Goal: Answer question/provide support

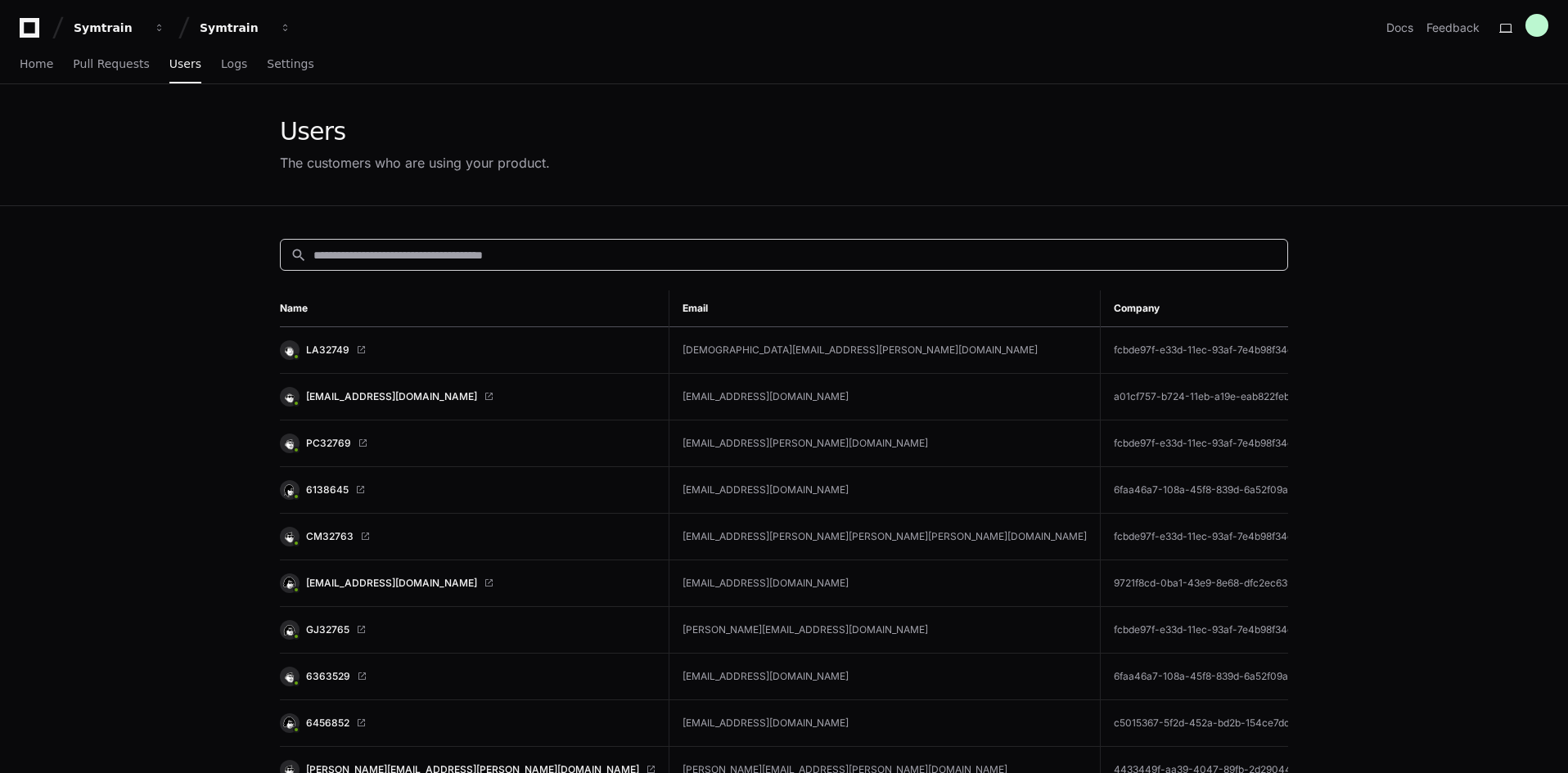
click at [430, 258] on input at bounding box center [795, 255] width 964 height 16
paste input "**********"
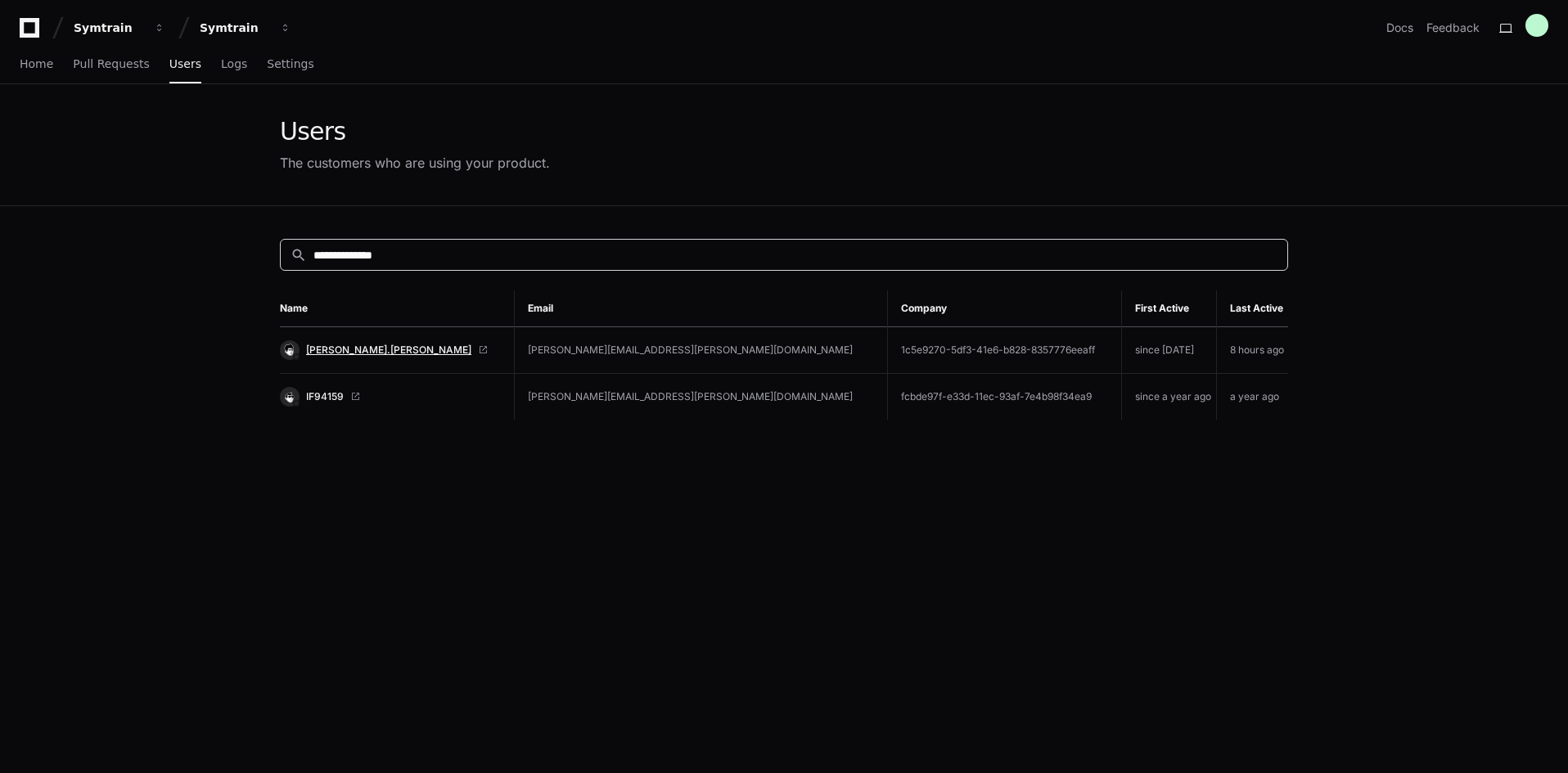
type input "**********"
click at [342, 355] on span "[PERSON_NAME].[PERSON_NAME]" at bounding box center [388, 350] width 166 height 13
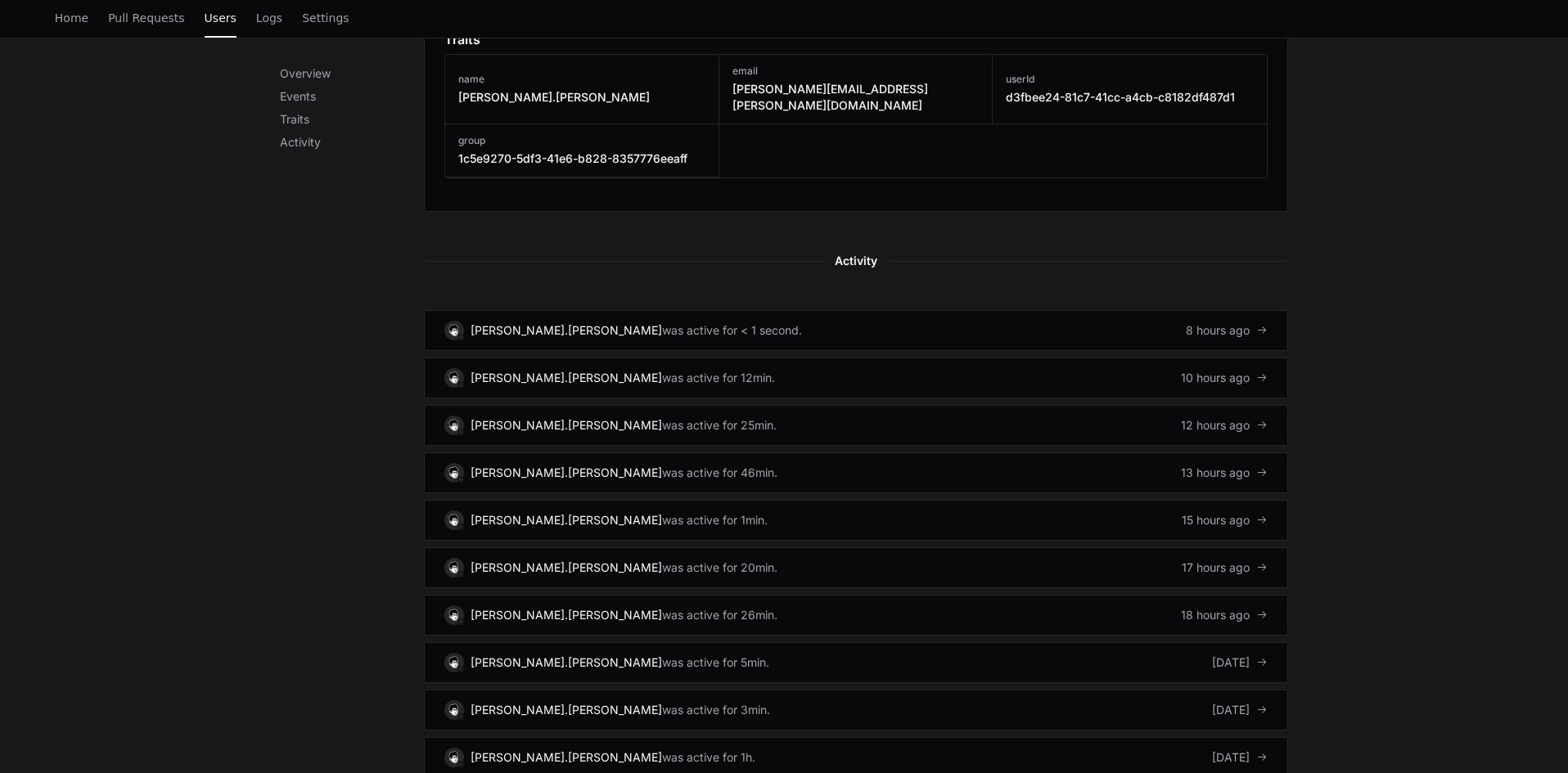
scroll to position [900, 0]
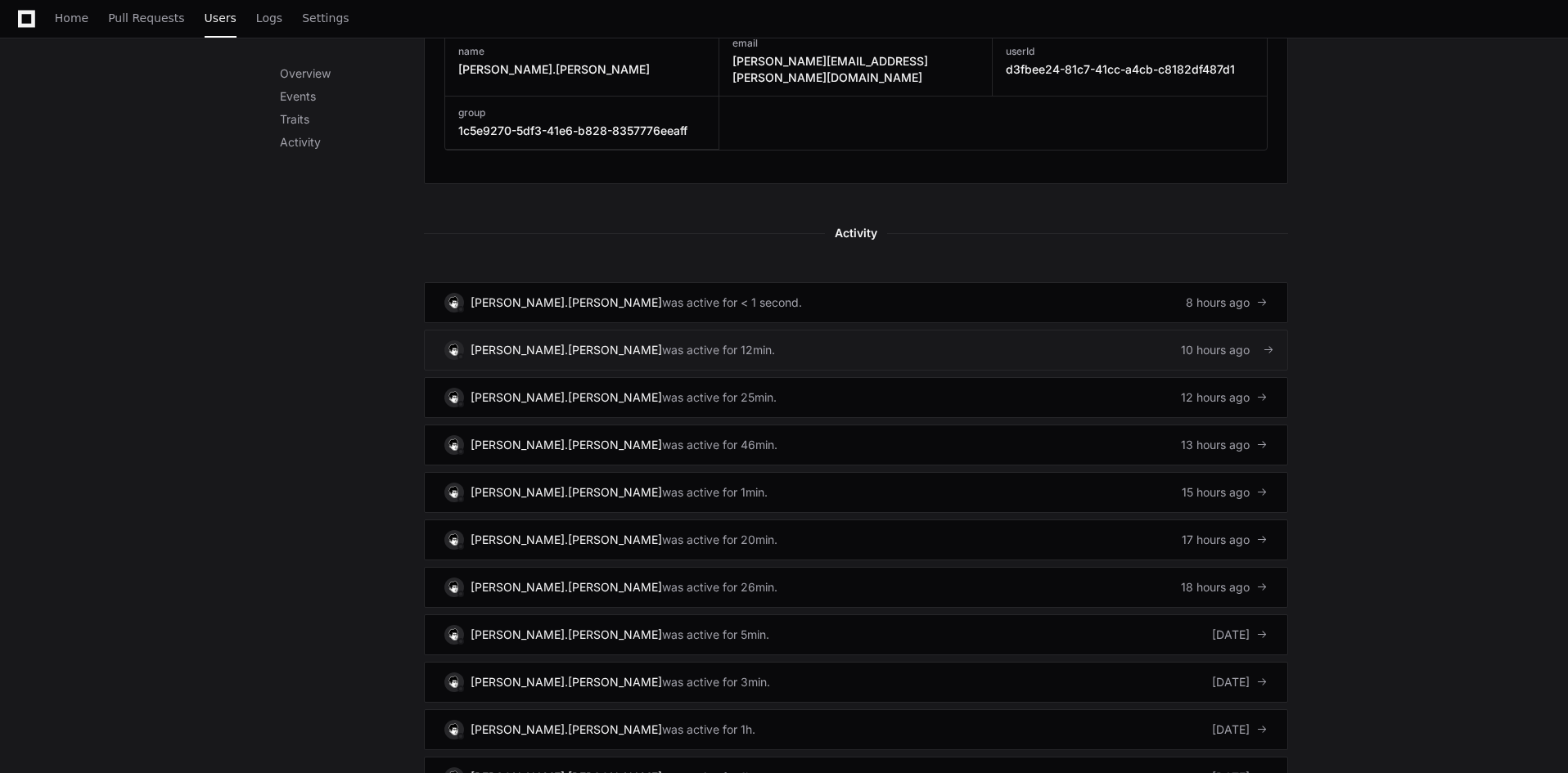
click at [969, 340] on link "[PERSON_NAME].[PERSON_NAME] was active for 12min. 10 hours ago" at bounding box center [856, 351] width 865 height 41
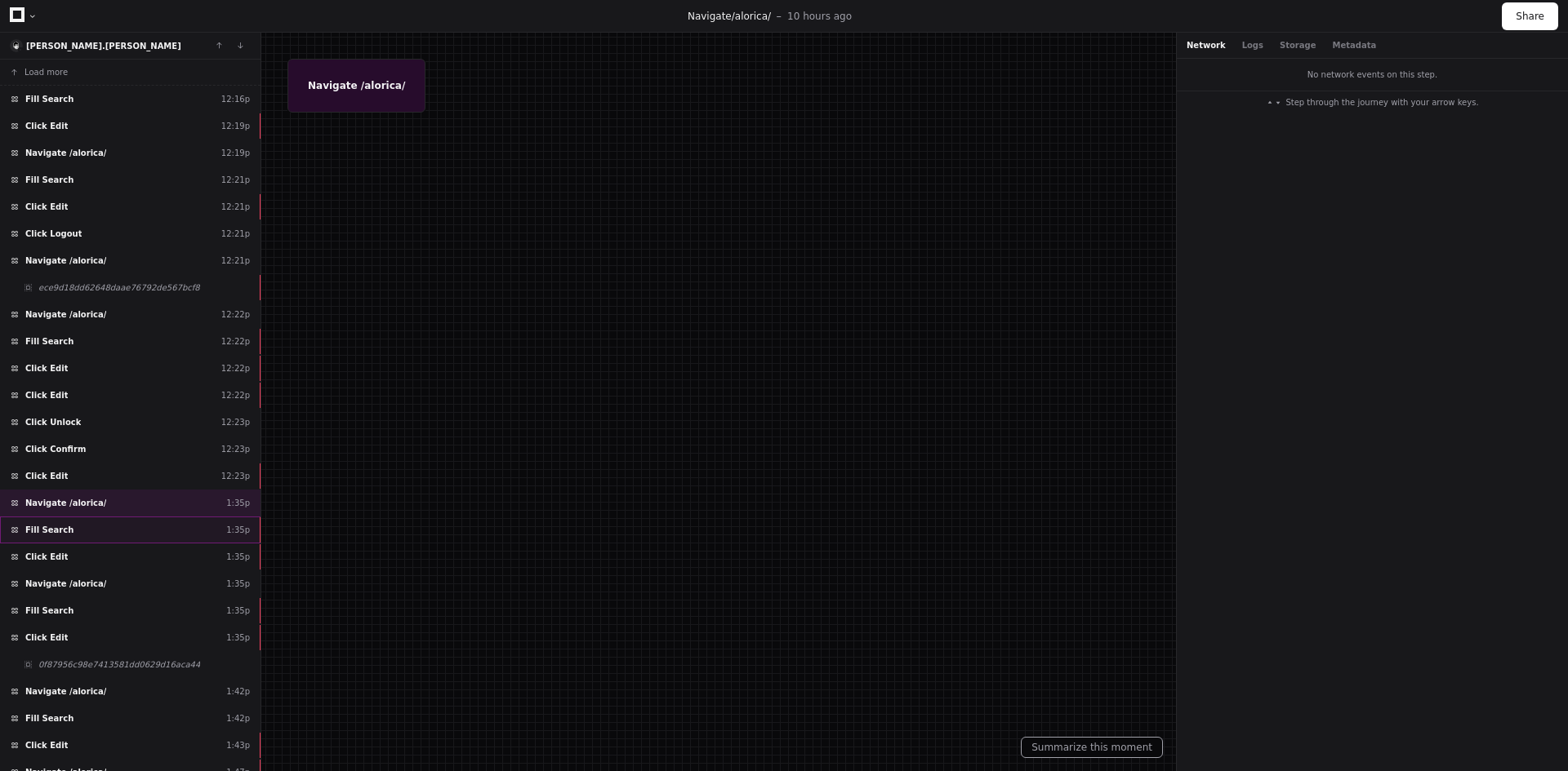
click at [160, 532] on div "Fill Search 1:35p" at bounding box center [130, 530] width 261 height 27
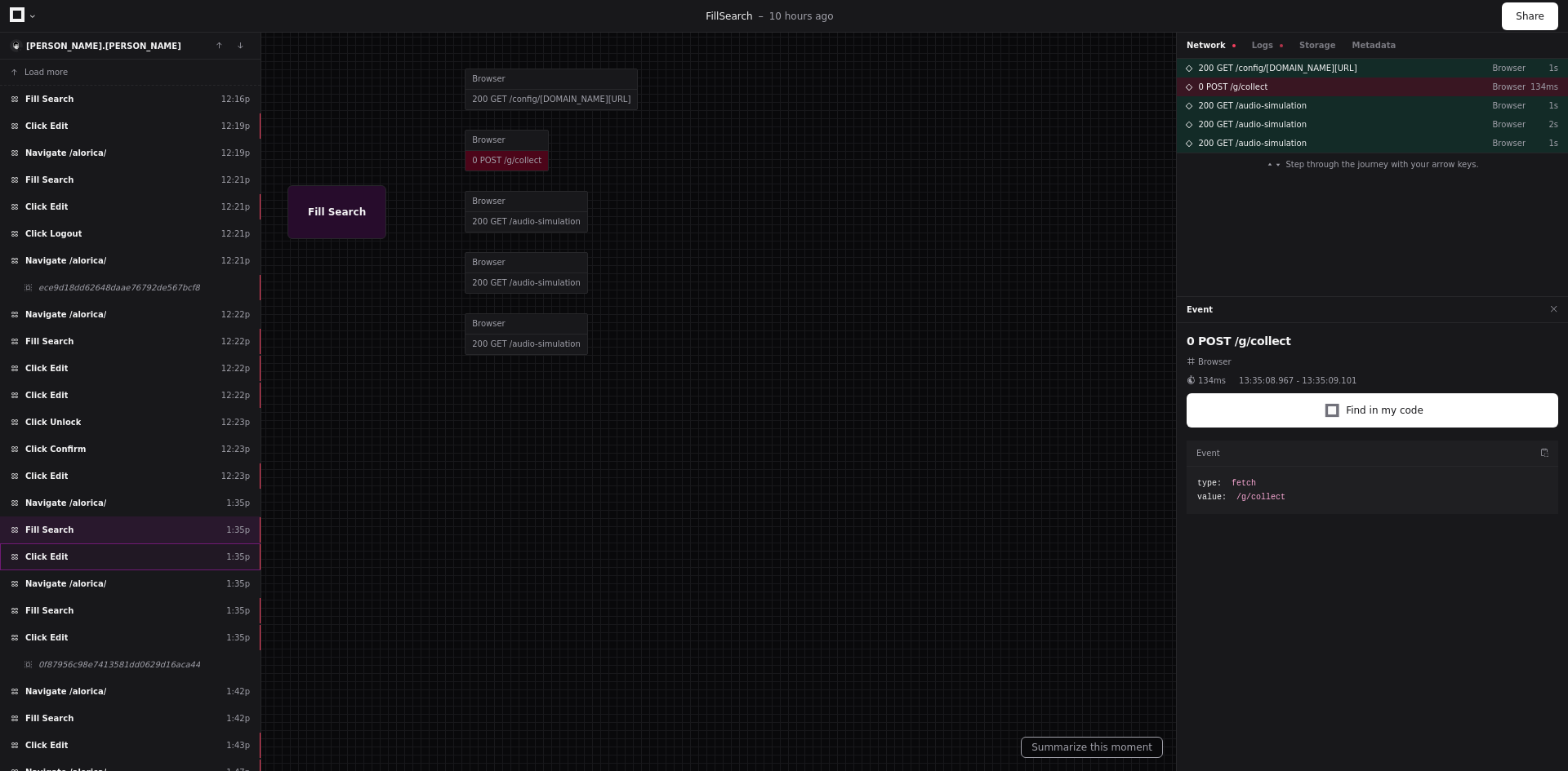
click at [181, 567] on div "Click Edit 1:35p" at bounding box center [130, 557] width 261 height 27
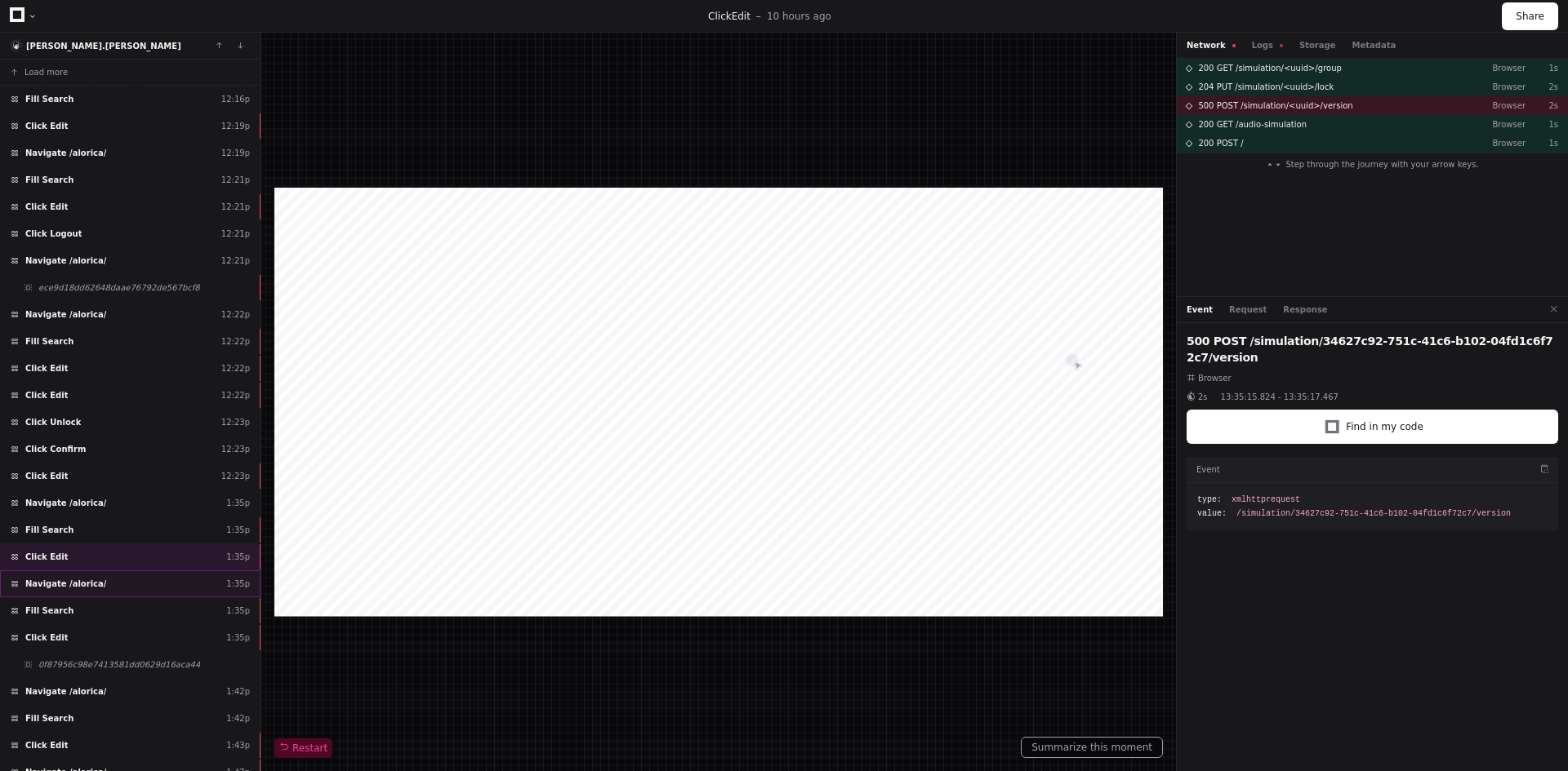
click at [165, 594] on div "Navigate /alorica/ 1:35p" at bounding box center [130, 584] width 261 height 27
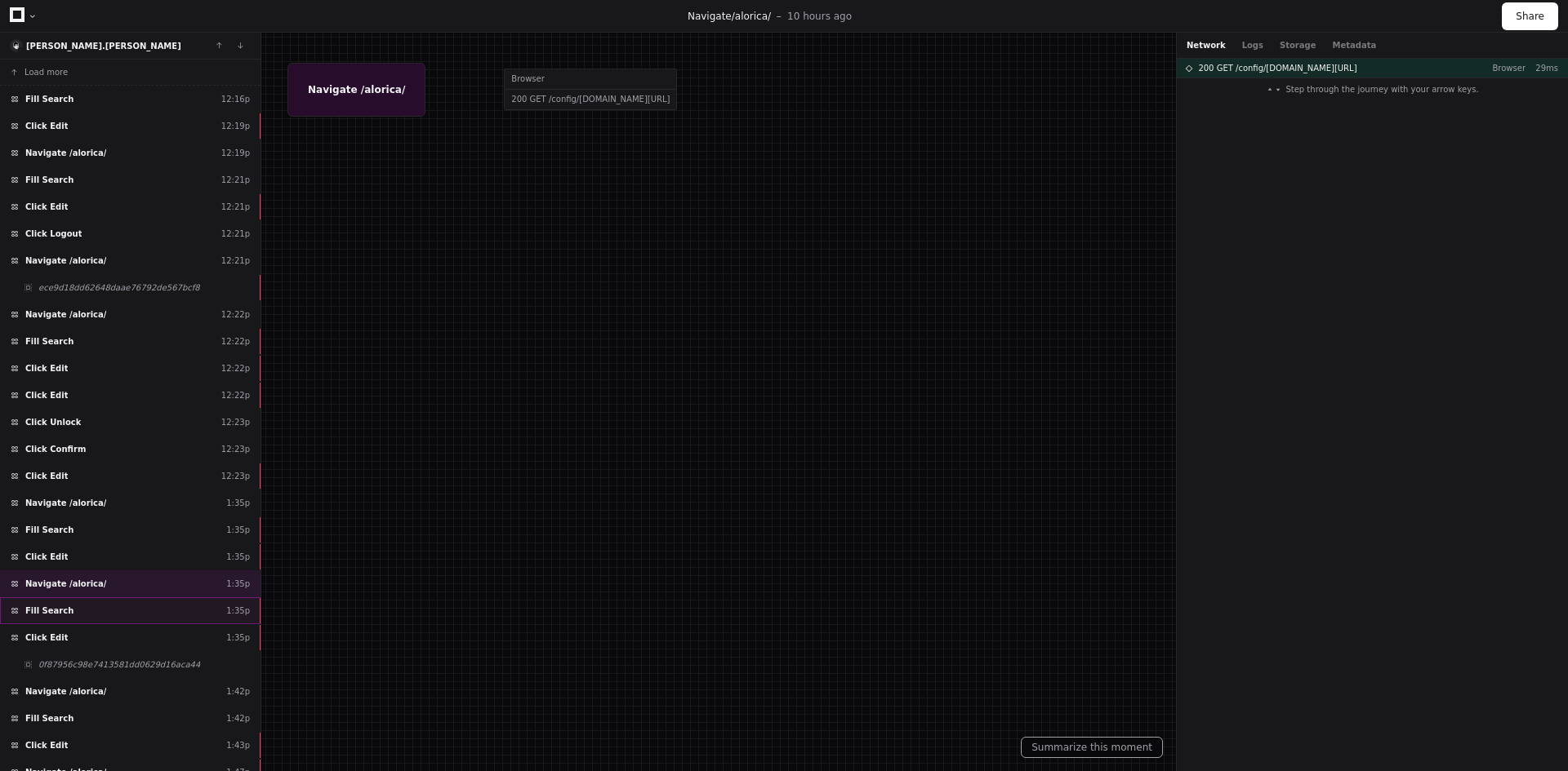
click at [153, 616] on div "Fill Search 1:35p" at bounding box center [130, 610] width 261 height 27
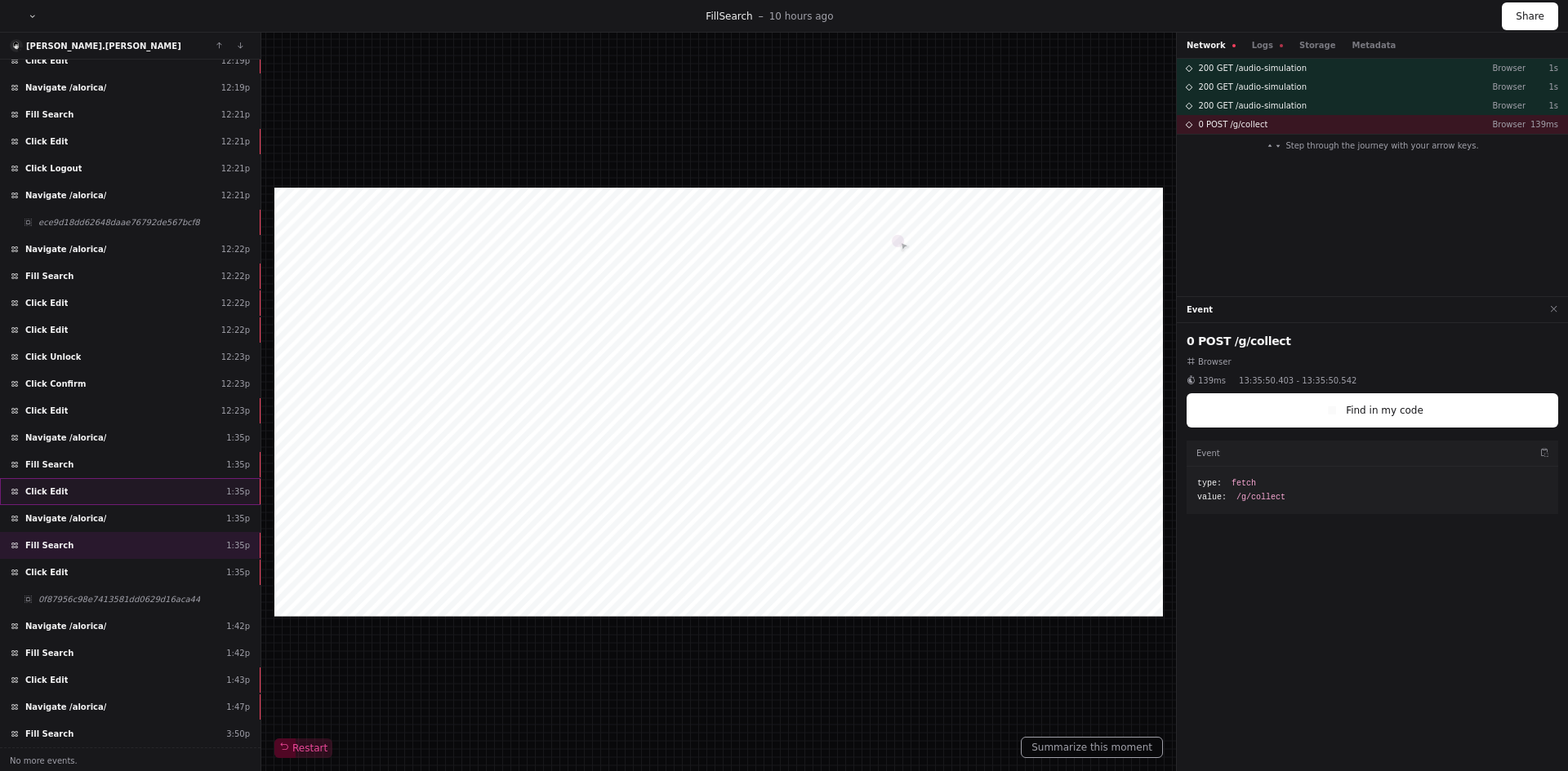
scroll to position [67, 0]
click at [129, 568] on div "Click Edit 1:35p" at bounding box center [130, 571] width 261 height 27
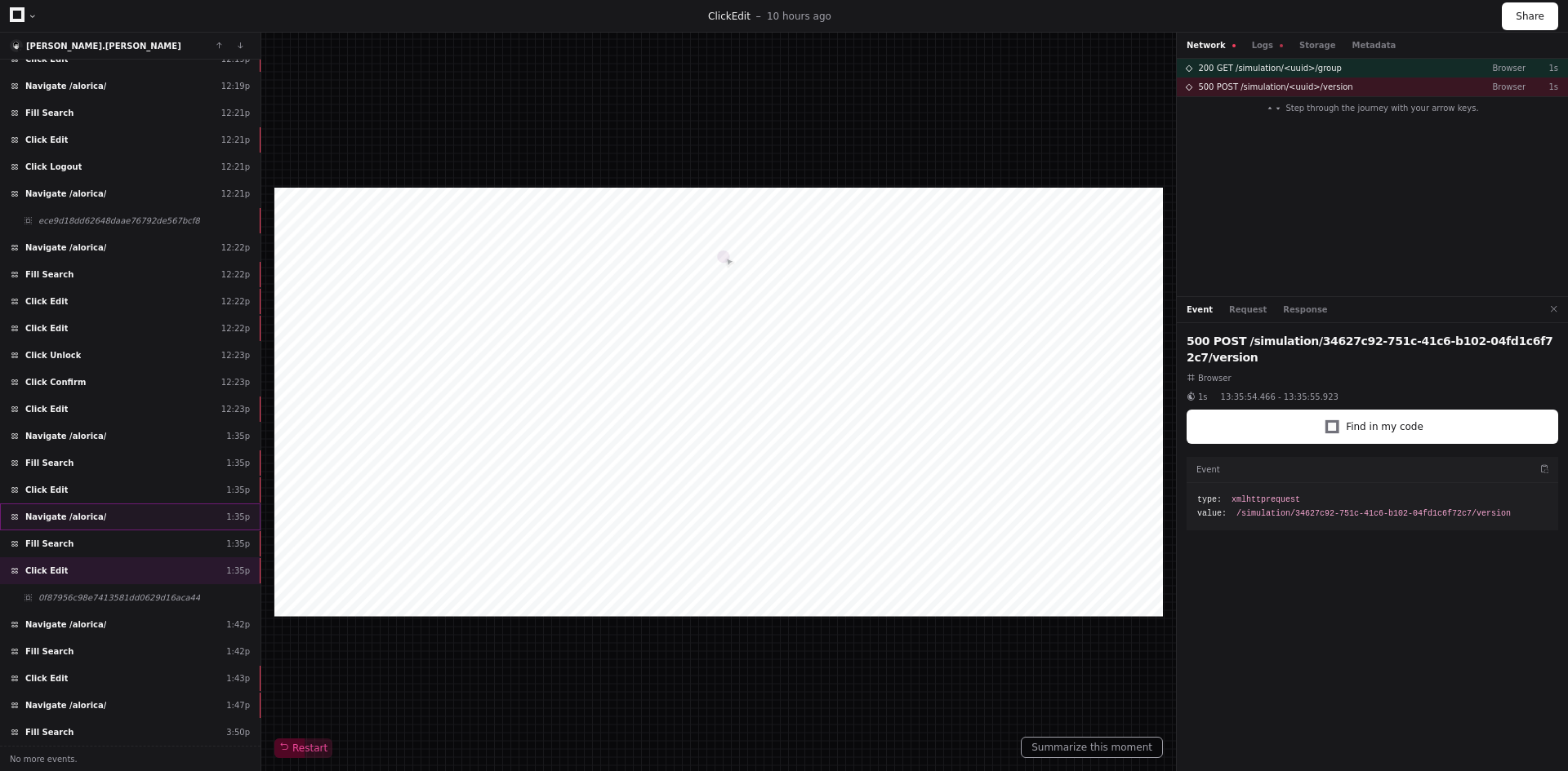
click at [124, 526] on div "Navigate /alorica/ 1:35p" at bounding box center [130, 517] width 261 height 27
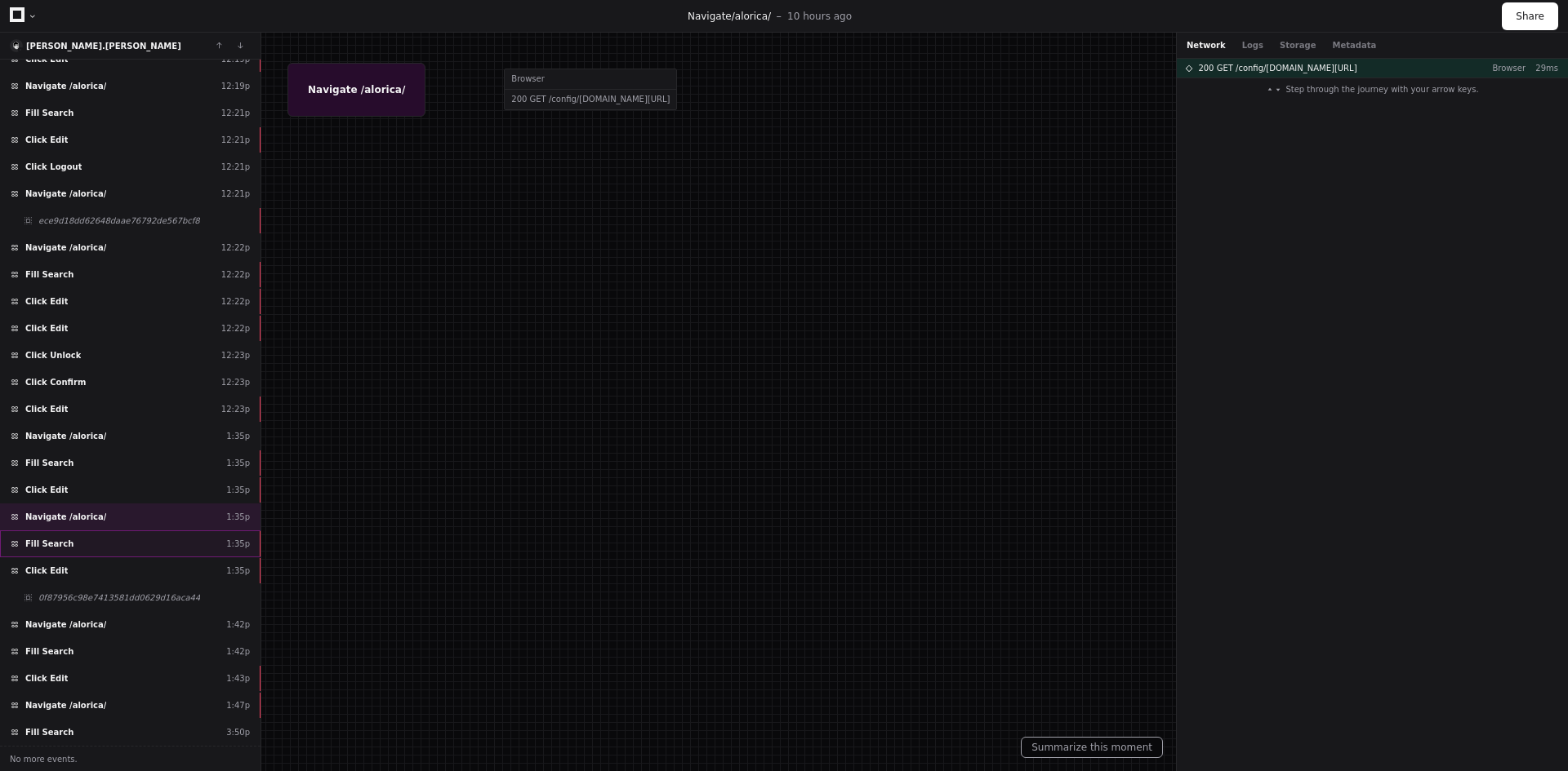
click at [116, 540] on div "Fill Search 1:35p" at bounding box center [130, 543] width 261 height 27
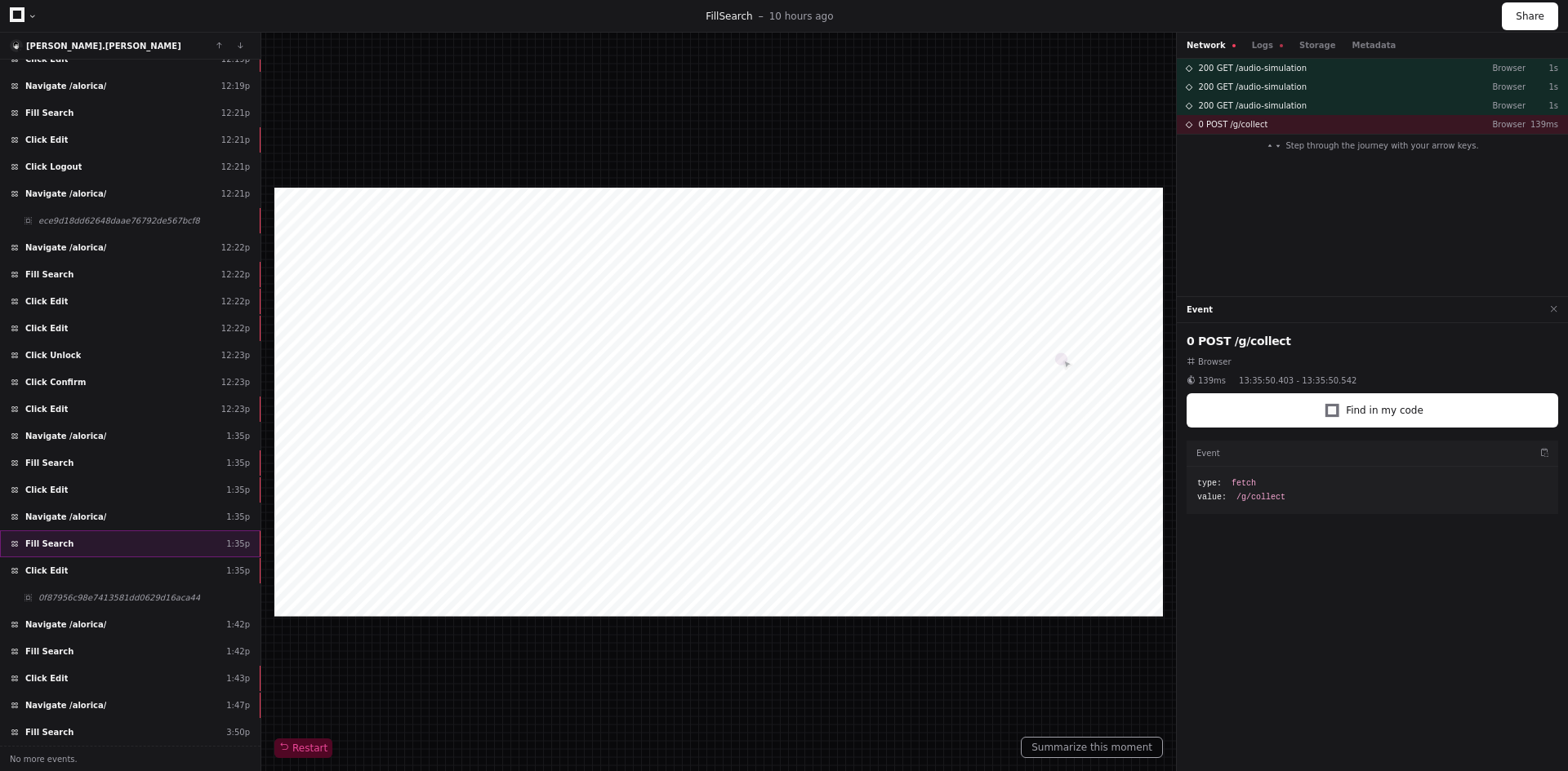
click at [173, 546] on div "Fill Search 1:35p" at bounding box center [130, 543] width 261 height 27
click at [109, 575] on div "Click Edit 1:35p" at bounding box center [130, 571] width 261 height 27
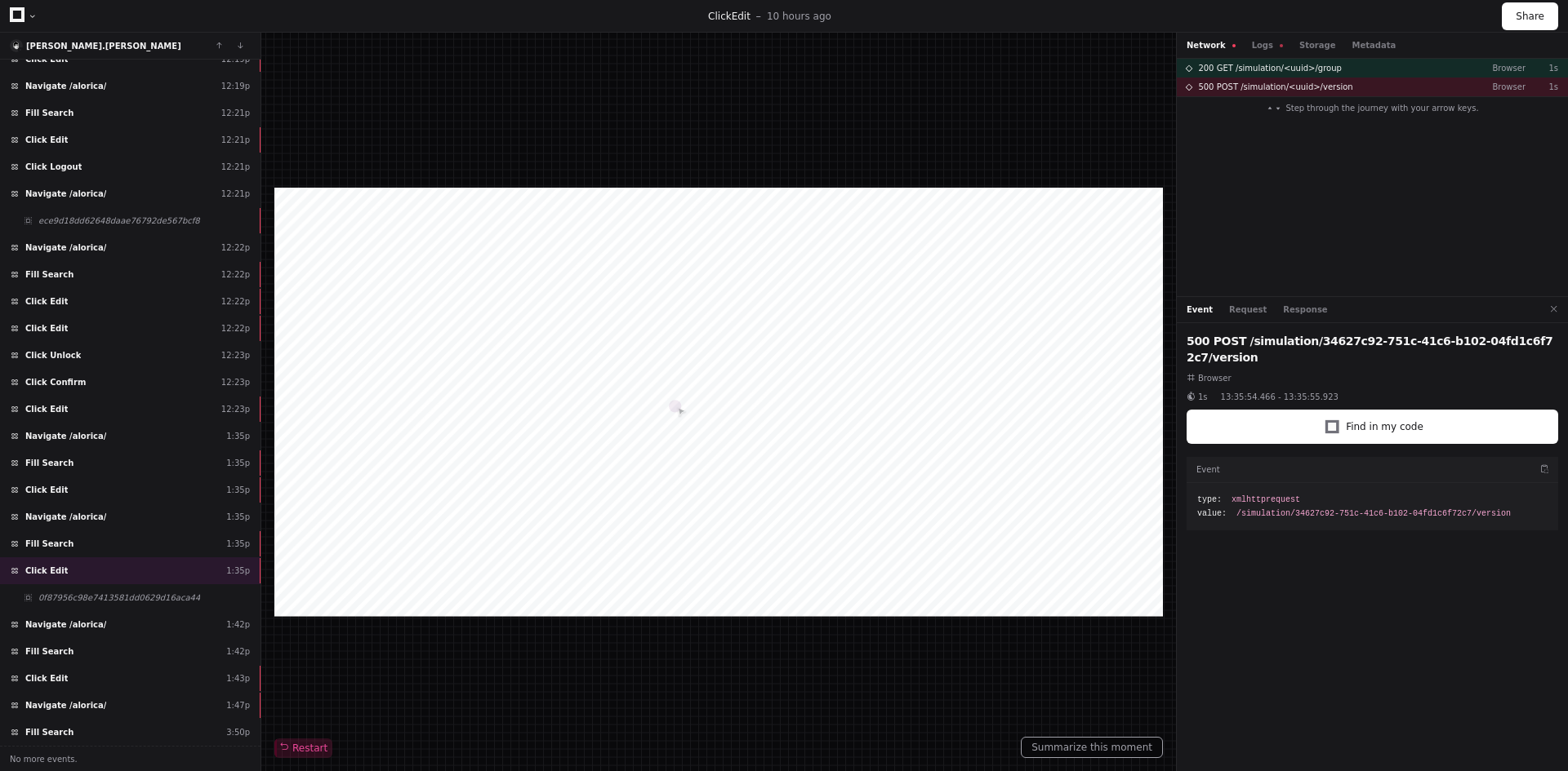
click at [591, 304] on div at bounding box center [718, 402] width 888 height 428
click at [139, 593] on span "0f87956c98e7413581dd0629d16aca44" at bounding box center [119, 598] width 162 height 12
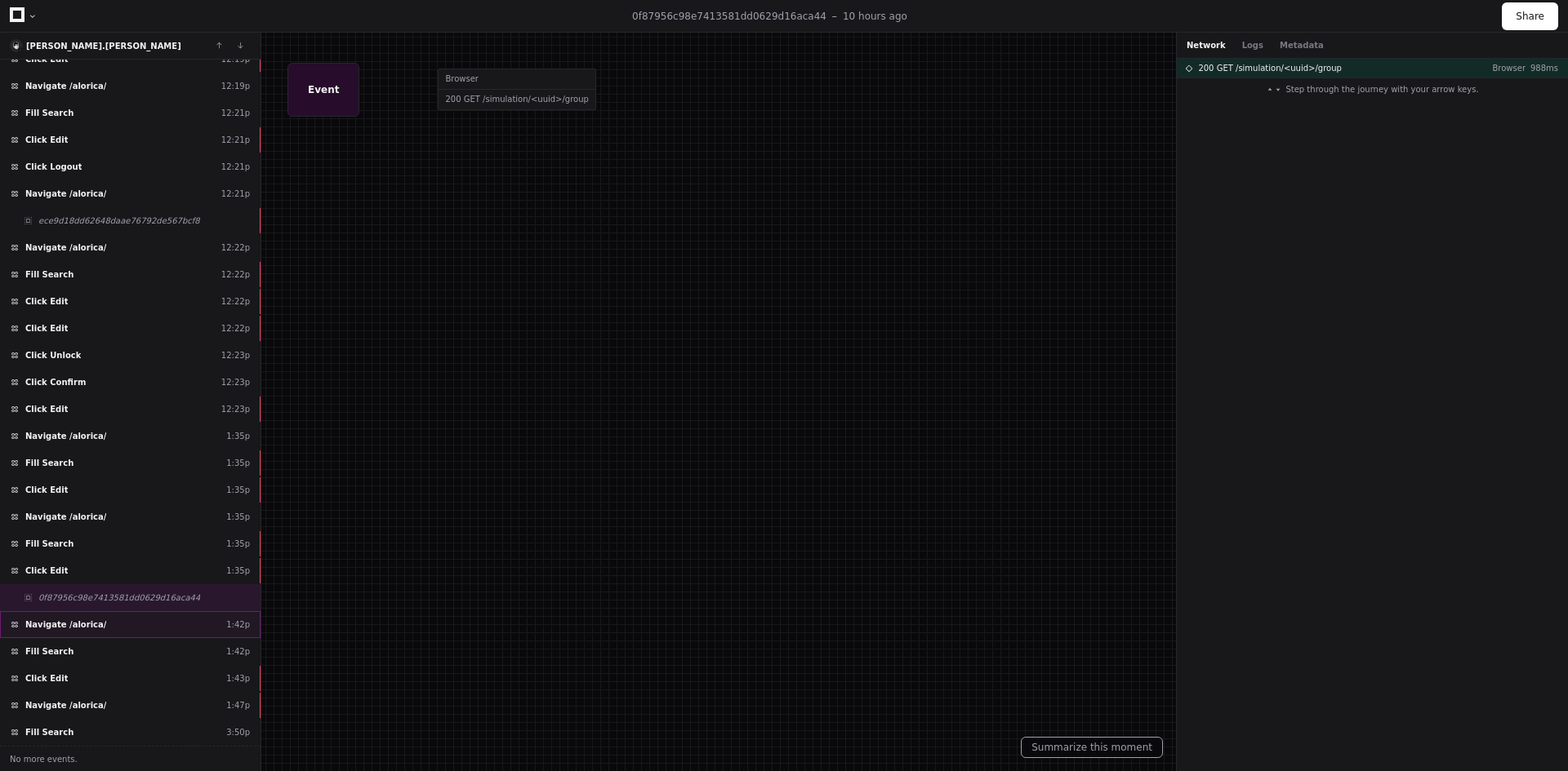
click at [146, 635] on div "Navigate /alorica/ 1:42p" at bounding box center [130, 625] width 261 height 27
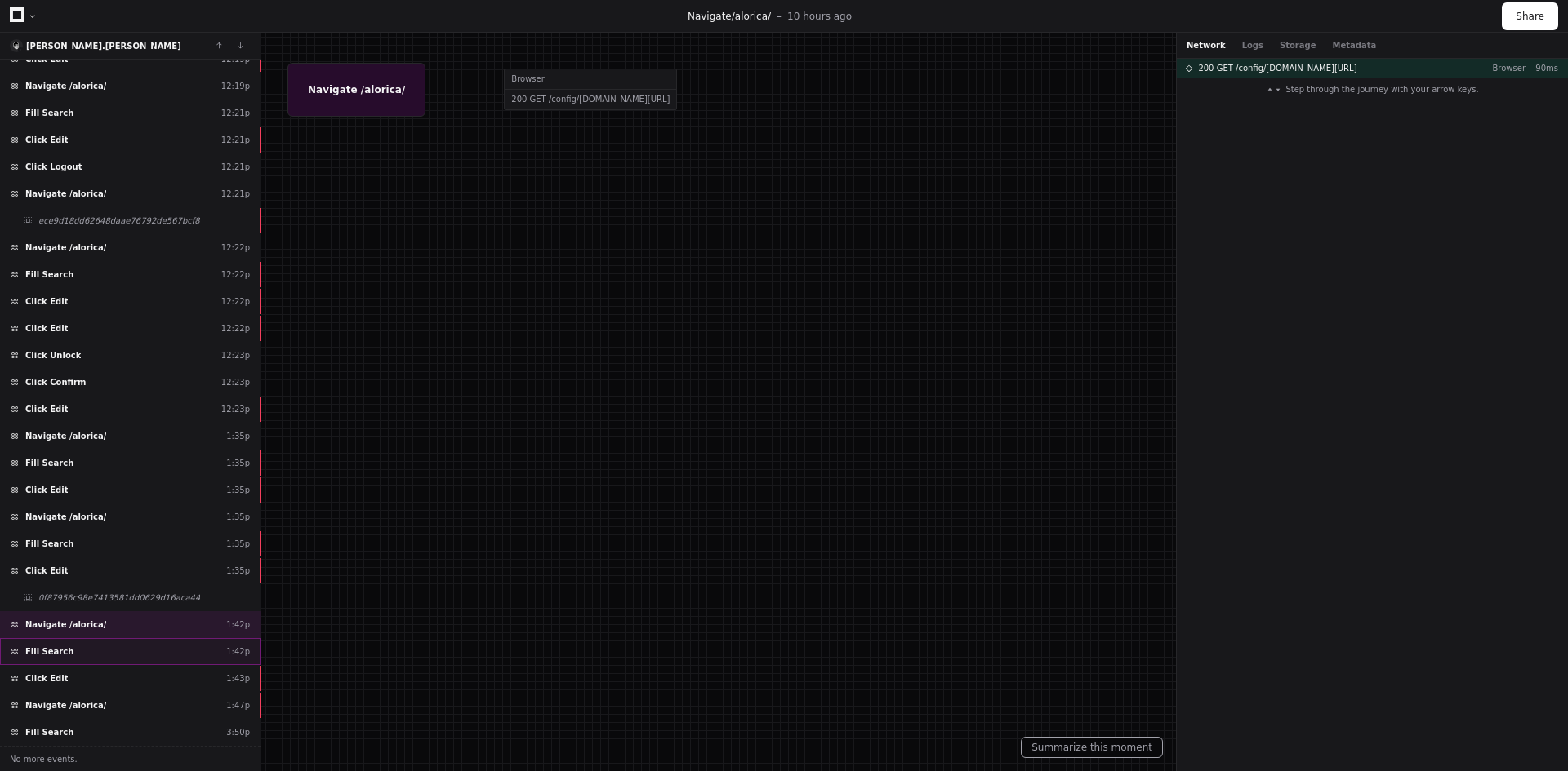
click at [129, 651] on div "Fill Search 1:42p" at bounding box center [130, 651] width 261 height 27
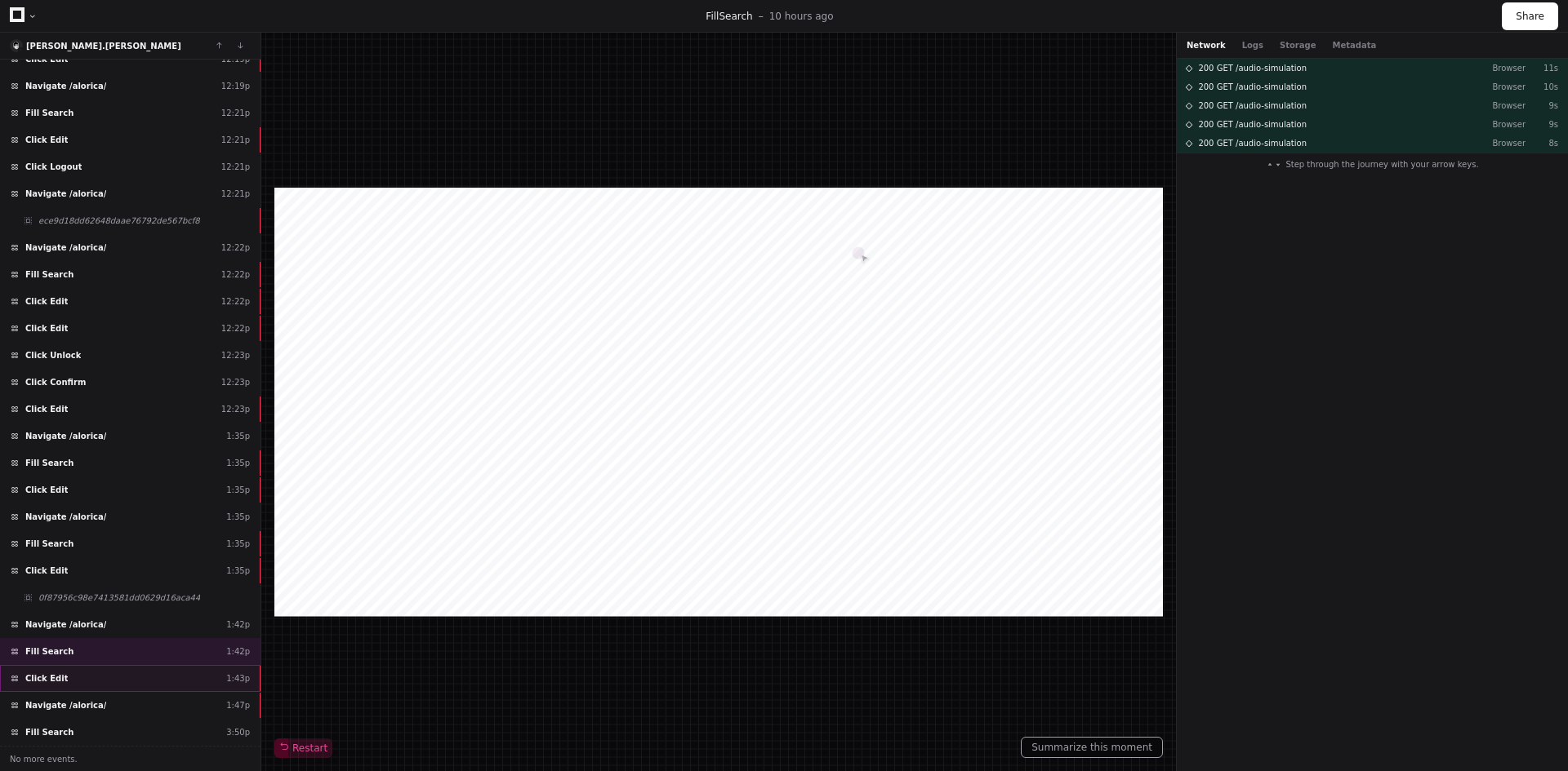
click at [115, 680] on div "Click Edit 1:43p" at bounding box center [130, 678] width 261 height 27
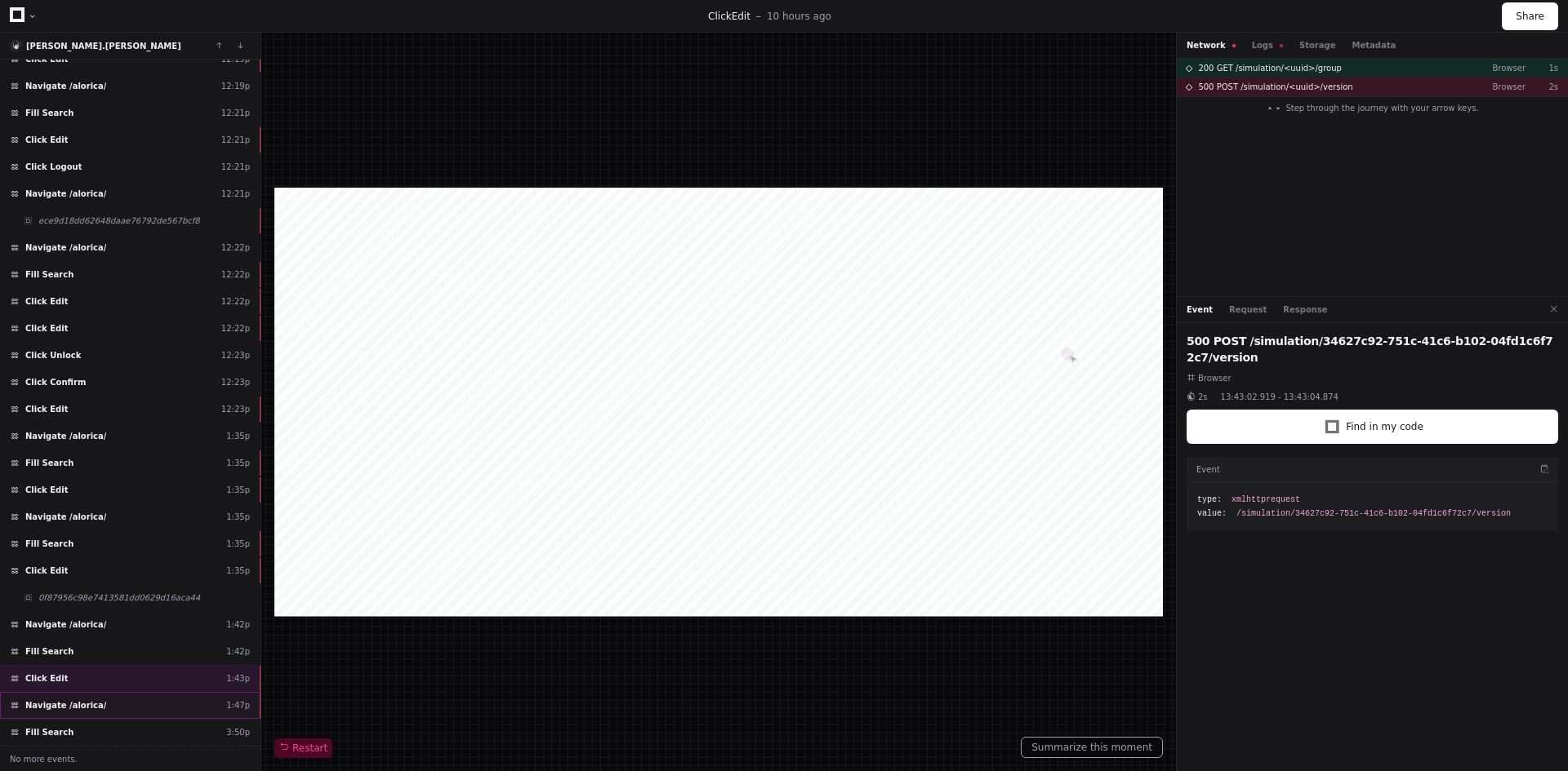
click at [129, 709] on div "Navigate /alorica/ 1:47p" at bounding box center [130, 705] width 261 height 27
